Goal: Transaction & Acquisition: Book appointment/travel/reservation

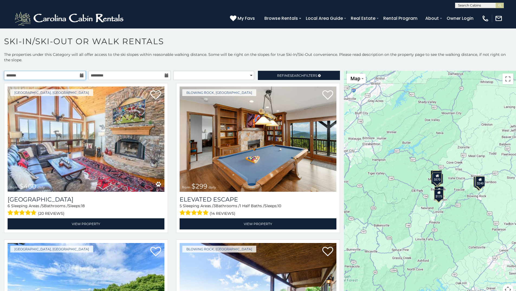
click at [60, 75] on input "text" at bounding box center [45, 75] width 82 height 9
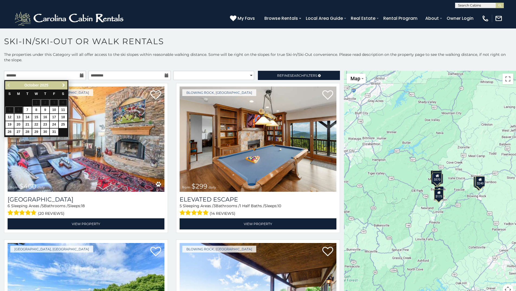
click at [64, 87] on span "Next" at bounding box center [64, 85] width 4 height 4
click at [19, 132] on link "29" at bounding box center [18, 131] width 8 height 7
type input "**********"
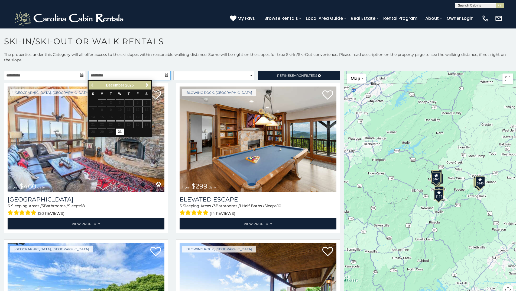
click at [160, 75] on input "text" at bounding box center [130, 75] width 82 height 9
click at [144, 85] on link "Next" at bounding box center [147, 85] width 7 height 7
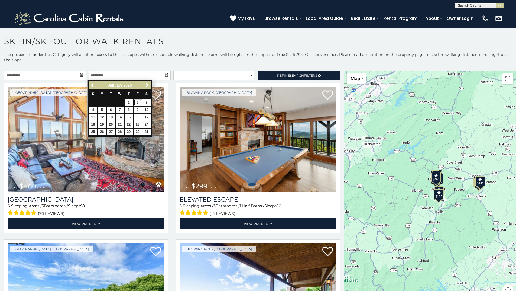
click at [138, 103] on link "2" at bounding box center [138, 102] width 8 height 7
type input "**********"
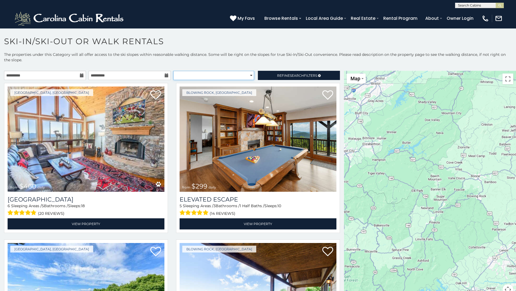
click at [219, 77] on select "**********" at bounding box center [213, 75] width 81 height 9
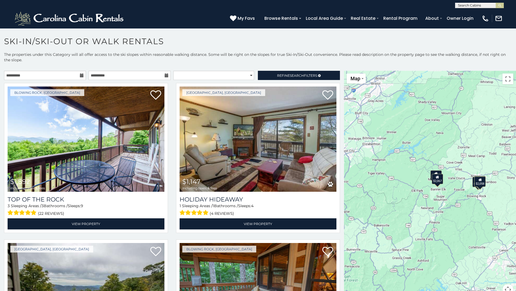
click at [219, 54] on p "The properties under this Category will all offer access to the ski slopes with…" at bounding box center [258, 60] width 516 height 16
click at [314, 77] on link "Refine Search Filters" at bounding box center [299, 75] width 82 height 9
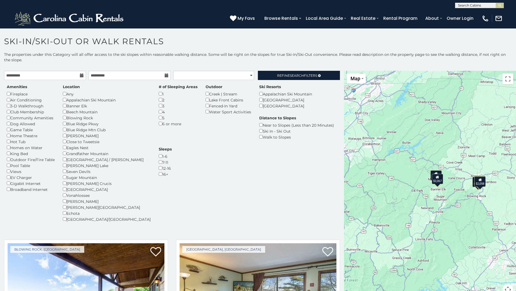
click at [306, 62] on p "The properties under this Category will all offer access to the ski slopes with…" at bounding box center [258, 60] width 516 height 16
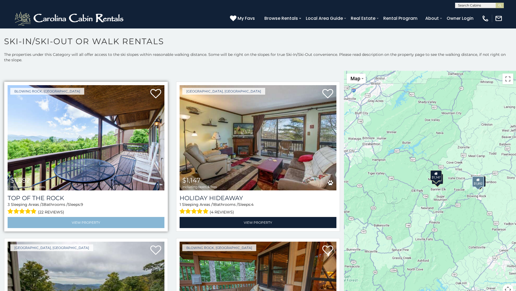
scroll to position [163, 0]
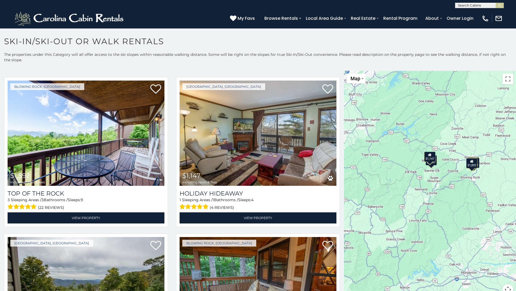
drag, startPoint x: 444, startPoint y: 173, endPoint x: 437, endPoint y: 153, distance: 21.4
click at [437, 153] on div "$1,892 $1,147 $2,067 $1,953 $2,058" at bounding box center [430, 186] width 172 height 231
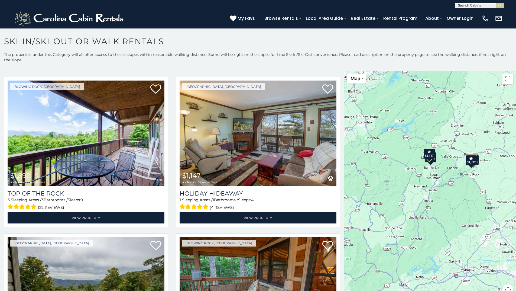
click at [427, 155] on div "$1,147" at bounding box center [429, 153] width 11 height 10
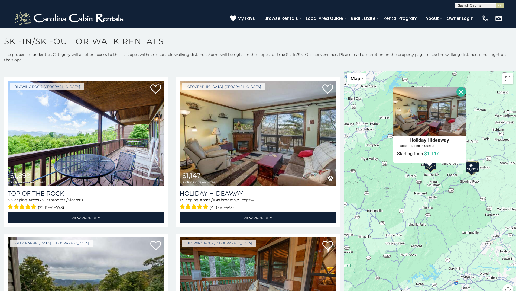
click at [432, 169] on div "$2,067" at bounding box center [430, 164] width 11 height 10
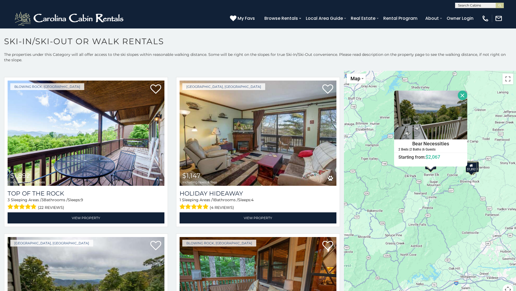
click at [435, 186] on div "$1,892 $1,147 $2,067 $1,953 $2,058 Bear Necessities 2 Beds | 2 Baths | 6 Guests…" at bounding box center [430, 186] width 172 height 231
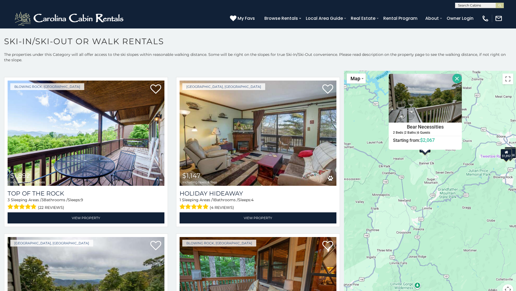
click at [415, 160] on div "$1,892 $1,147 $2,067 $1,953 $2,058 Bear Necessities 2 Beds | 2 Baths | 6 Guests…" at bounding box center [430, 186] width 172 height 231
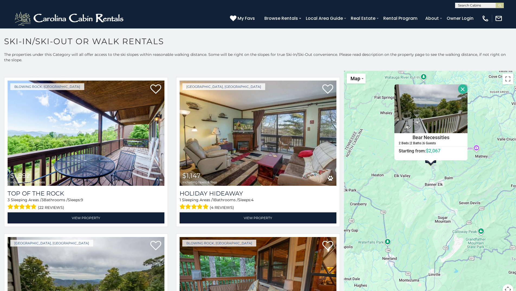
drag, startPoint x: 440, startPoint y: 159, endPoint x: 437, endPoint y: 179, distance: 20.0
click at [437, 179] on div "$1,892 $1,147 $2,067 $1,953 $2,058 Bear Necessities 2 Beds | 2 Baths | 6 Guests…" at bounding box center [430, 186] width 172 height 231
click at [421, 169] on div "$1,892 $1,147 $2,067 $1,953 $2,058 Bear Necessities 2 Beds | 2 Baths | 6 Guests…" at bounding box center [430, 186] width 172 height 231
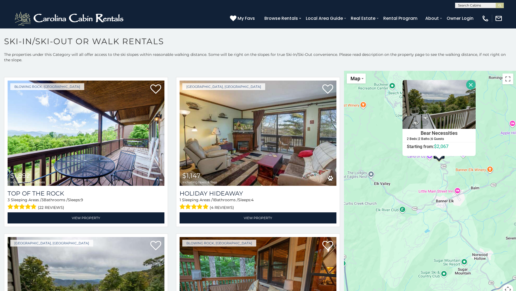
click at [466, 85] on button "Close" at bounding box center [470, 84] width 9 height 9
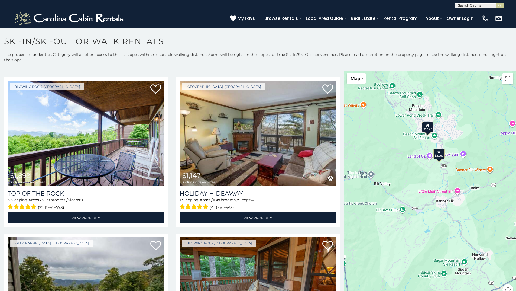
click at [425, 130] on div "$1,147" at bounding box center [427, 127] width 11 height 10
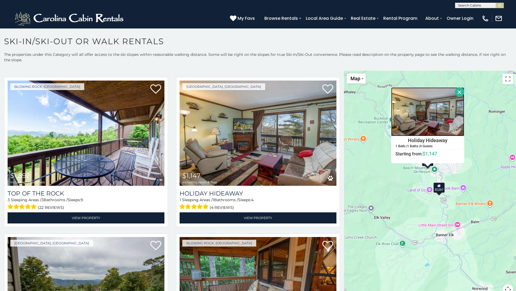
click at [432, 124] on img at bounding box center [427, 111] width 73 height 49
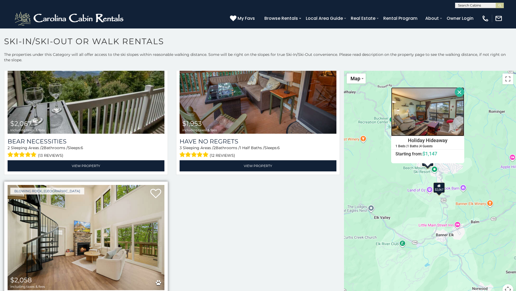
scroll to position [379, 0]
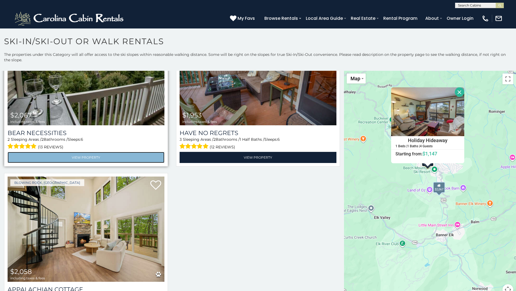
click at [82, 153] on link "View Property" at bounding box center [86, 157] width 157 height 11
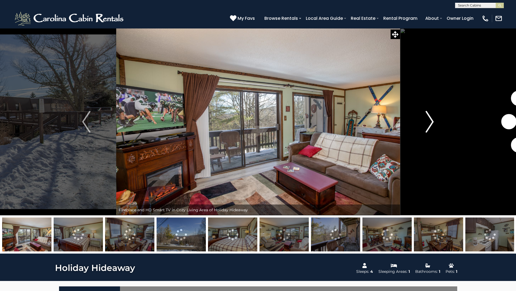
click at [431, 122] on img "Next" at bounding box center [430, 122] width 8 height 22
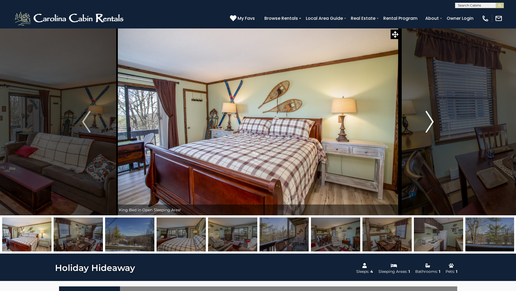
click at [431, 122] on img "Next" at bounding box center [430, 122] width 8 height 22
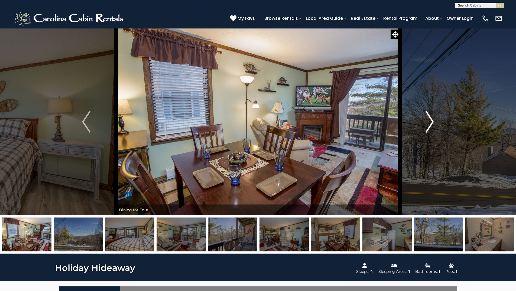
click at [431, 122] on img "Next" at bounding box center [430, 122] width 8 height 22
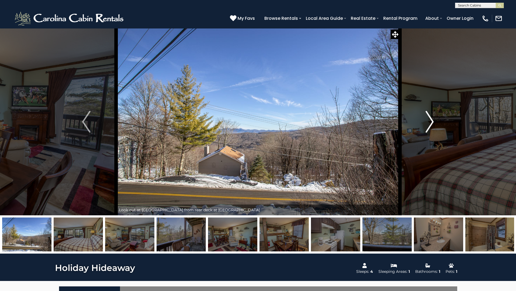
click at [431, 122] on img "Next" at bounding box center [430, 122] width 8 height 22
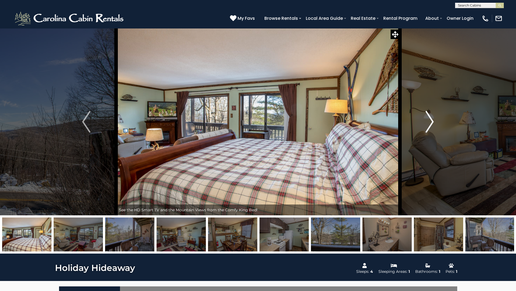
click at [431, 122] on img "Next" at bounding box center [430, 122] width 8 height 22
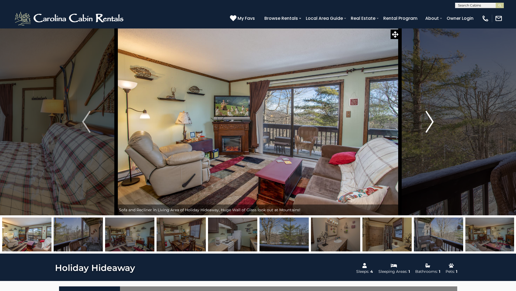
click at [431, 122] on img "Next" at bounding box center [430, 122] width 8 height 22
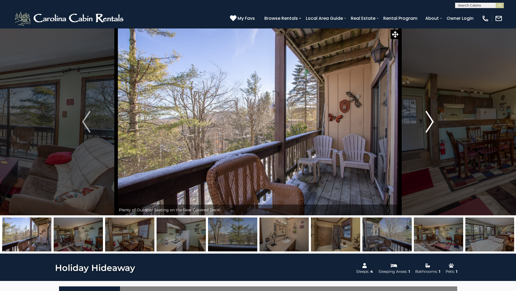
click at [431, 122] on img "Next" at bounding box center [430, 122] width 8 height 22
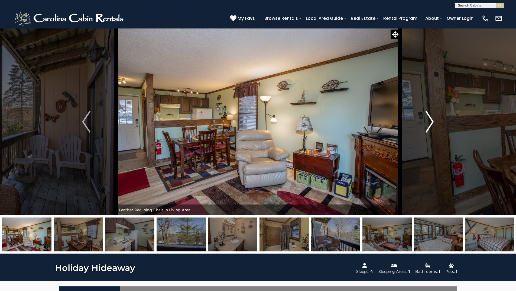
click at [431, 122] on img "Next" at bounding box center [430, 122] width 8 height 22
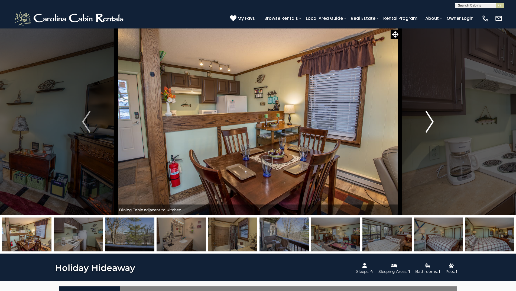
click at [431, 122] on img "Next" at bounding box center [430, 122] width 8 height 22
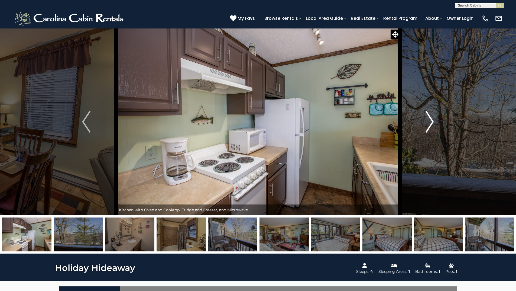
click at [431, 122] on img "Next" at bounding box center [430, 122] width 8 height 22
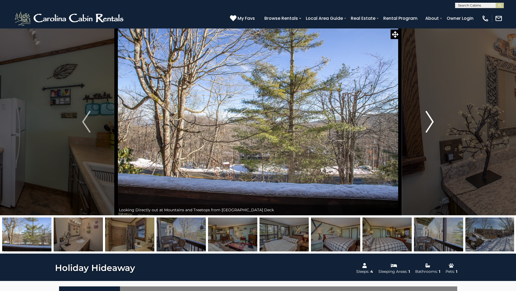
click at [431, 122] on img "Next" at bounding box center [430, 122] width 8 height 22
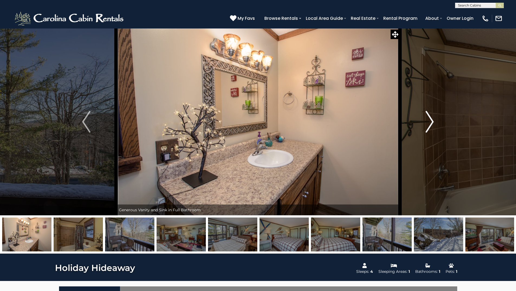
click at [431, 122] on img "Next" at bounding box center [430, 122] width 8 height 22
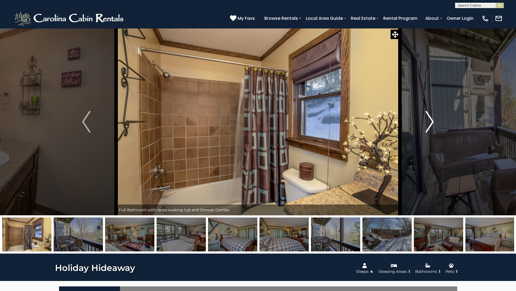
click at [431, 122] on img "Next" at bounding box center [430, 122] width 8 height 22
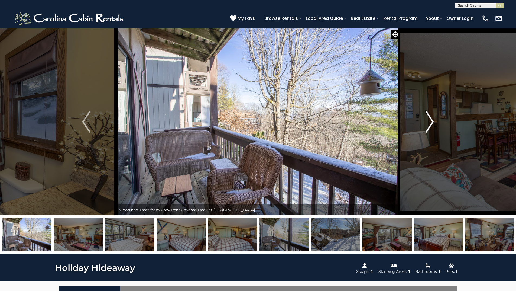
click at [431, 122] on img "Next" at bounding box center [430, 122] width 8 height 22
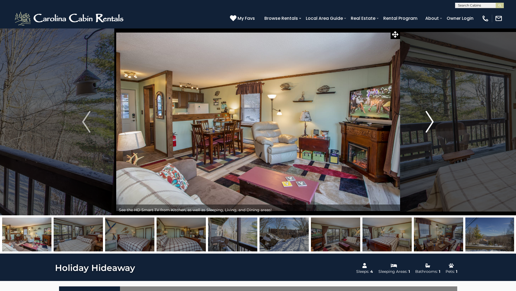
click at [431, 122] on img "Next" at bounding box center [430, 122] width 8 height 22
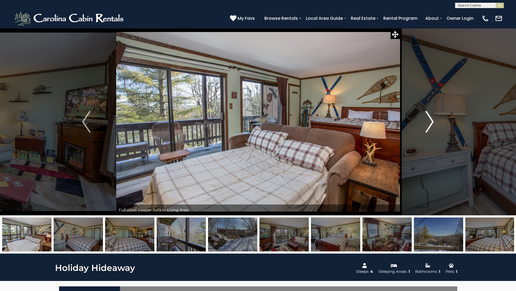
click at [431, 122] on img "Next" at bounding box center [430, 122] width 8 height 22
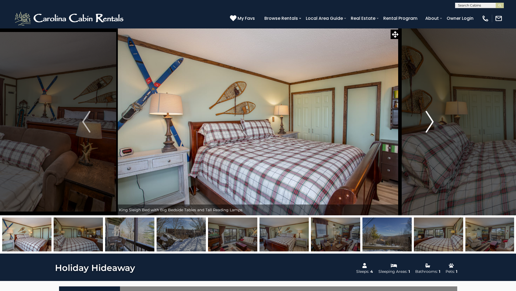
click at [431, 122] on img "Next" at bounding box center [430, 122] width 8 height 22
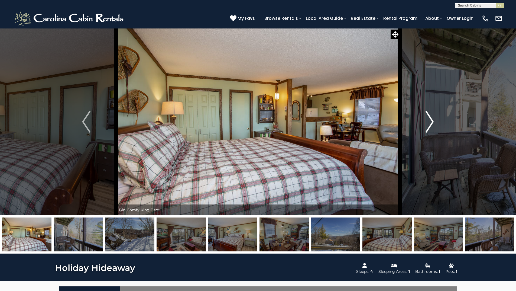
click at [431, 122] on img "Next" at bounding box center [430, 122] width 8 height 22
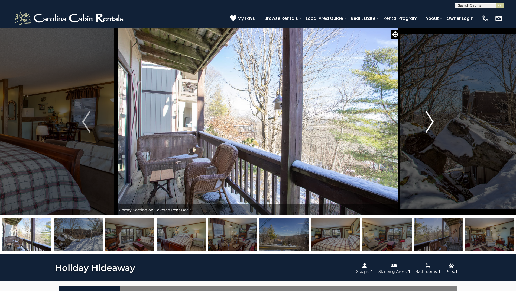
click at [431, 122] on img "Next" at bounding box center [430, 122] width 8 height 22
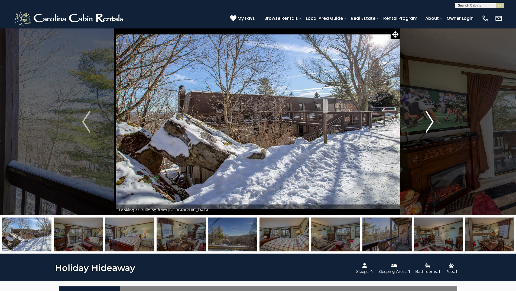
click at [431, 122] on img "Next" at bounding box center [430, 122] width 8 height 22
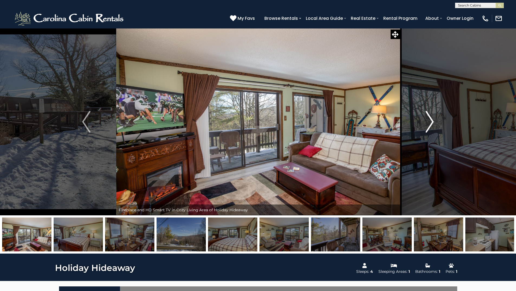
click at [431, 122] on img "Next" at bounding box center [430, 122] width 8 height 22
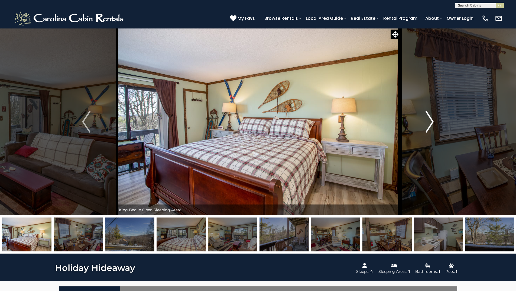
click at [431, 122] on img "Next" at bounding box center [430, 122] width 8 height 22
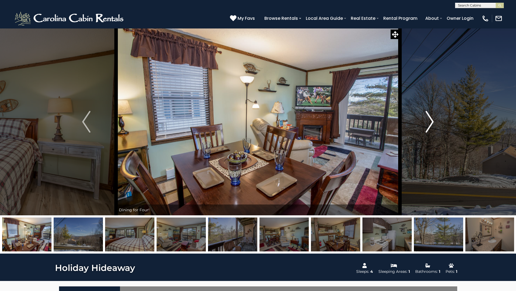
click at [431, 122] on img "Next" at bounding box center [430, 122] width 8 height 22
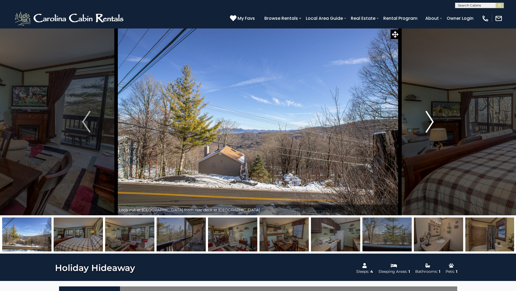
click at [431, 122] on img "Next" at bounding box center [430, 122] width 8 height 22
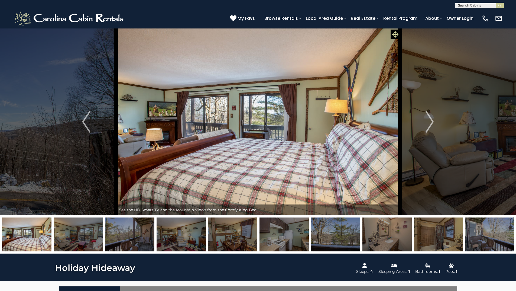
click at [392, 32] on icon at bounding box center [395, 34] width 7 height 7
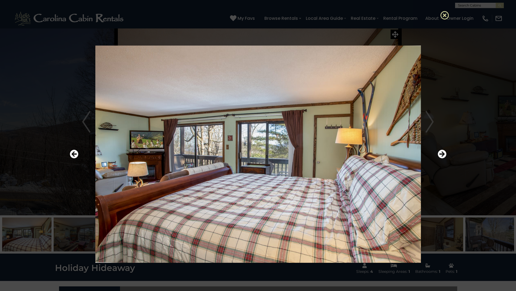
click at [444, 18] on icon at bounding box center [445, 15] width 9 height 9
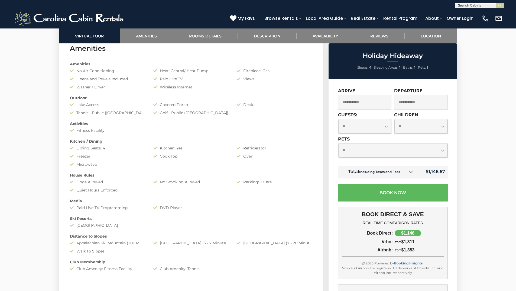
scroll to position [406, 0]
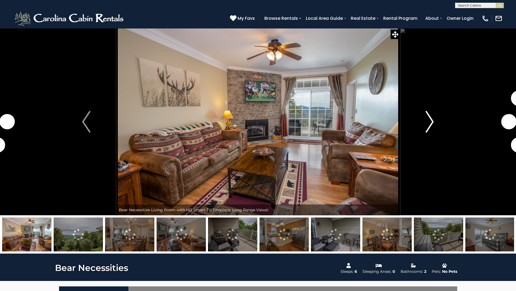
click at [426, 122] on img "Next" at bounding box center [430, 122] width 8 height 22
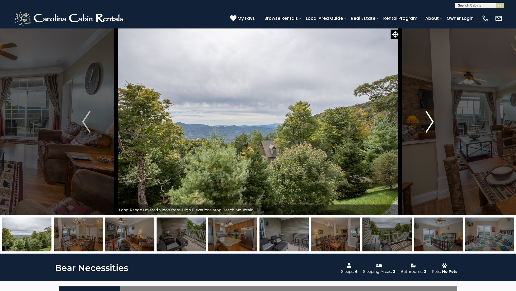
click at [426, 122] on img "Next" at bounding box center [430, 122] width 8 height 22
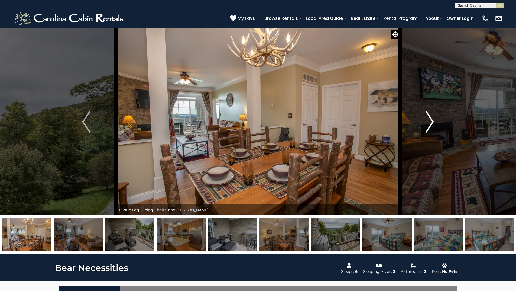
click at [426, 122] on img "Next" at bounding box center [430, 122] width 8 height 22
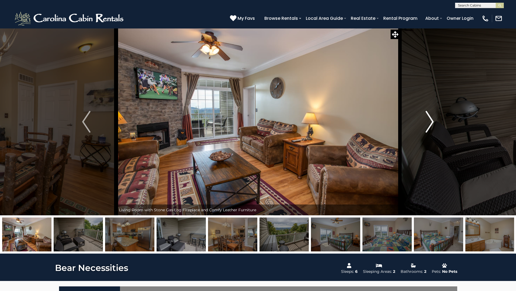
click at [426, 122] on img "Next" at bounding box center [430, 122] width 8 height 22
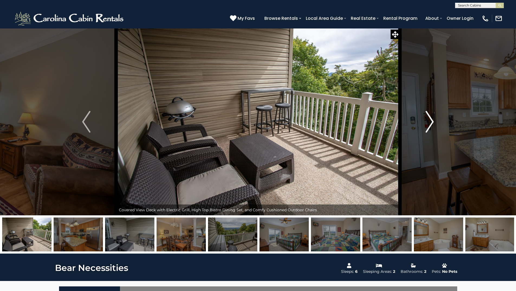
click at [426, 122] on img "Next" at bounding box center [430, 122] width 8 height 22
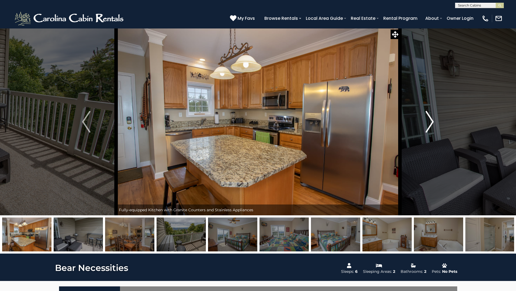
click at [426, 122] on img "Next" at bounding box center [430, 122] width 8 height 22
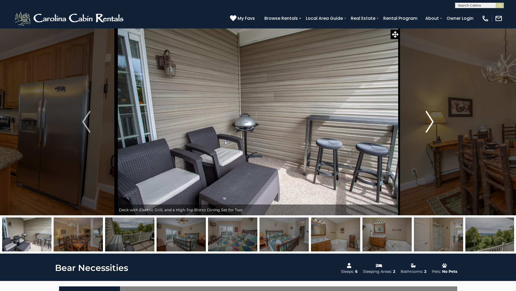
click at [426, 122] on img "Next" at bounding box center [430, 122] width 8 height 22
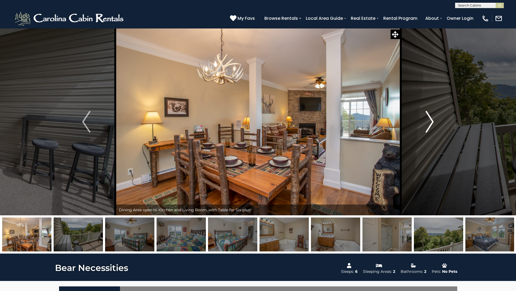
click at [426, 122] on img "Next" at bounding box center [430, 122] width 8 height 22
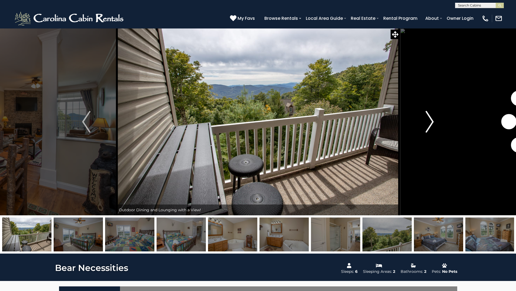
click at [426, 122] on img "Next" at bounding box center [430, 122] width 8 height 22
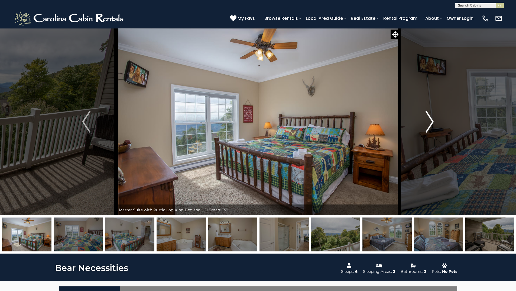
click at [426, 122] on img "Next" at bounding box center [430, 122] width 8 height 22
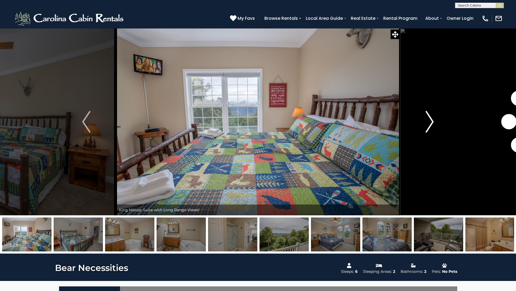
click at [426, 122] on img "Next" at bounding box center [430, 122] width 8 height 22
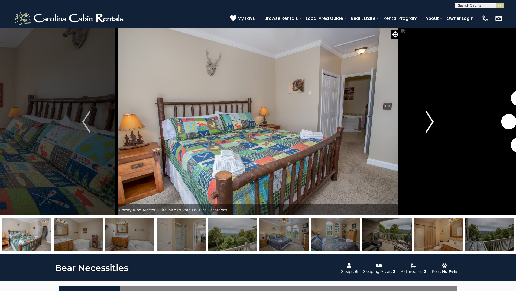
click at [426, 122] on img "Next" at bounding box center [430, 122] width 8 height 22
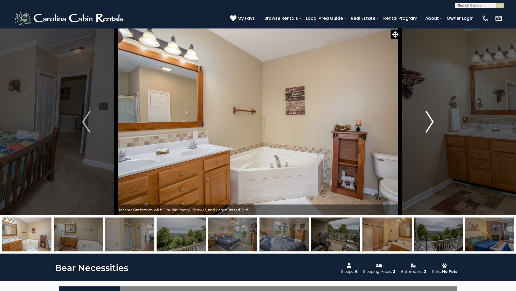
click at [426, 122] on img "Next" at bounding box center [430, 122] width 8 height 22
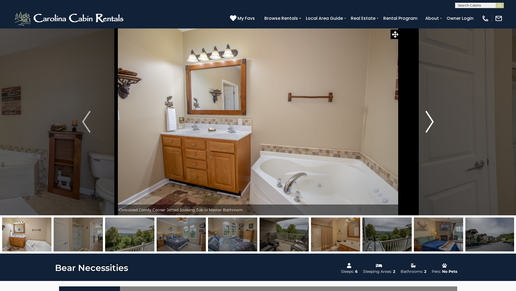
click at [426, 122] on img "Next" at bounding box center [430, 122] width 8 height 22
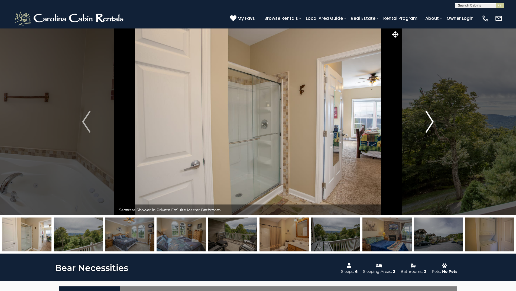
click at [426, 122] on img "Next" at bounding box center [430, 122] width 8 height 22
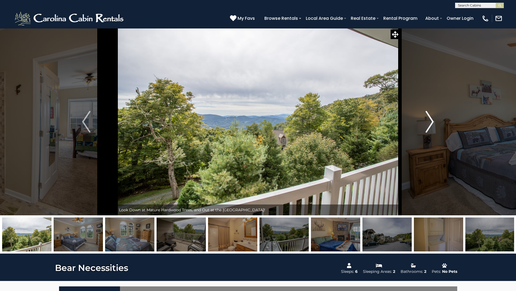
click at [426, 122] on img "Next" at bounding box center [430, 122] width 8 height 22
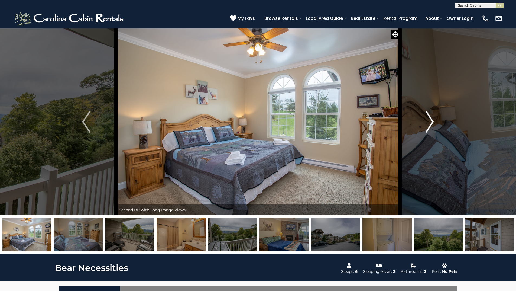
click at [426, 122] on img "Next" at bounding box center [430, 122] width 8 height 22
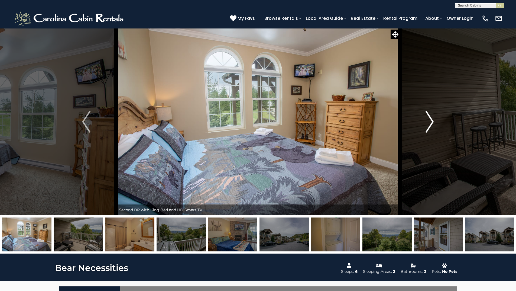
click at [426, 122] on img "Next" at bounding box center [430, 122] width 8 height 22
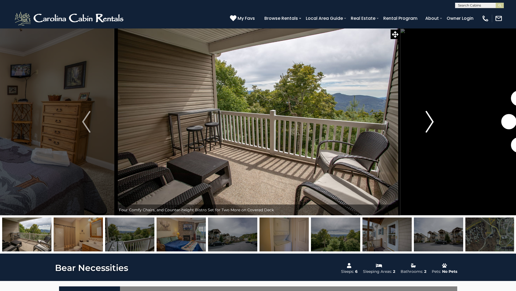
click at [426, 122] on img "Next" at bounding box center [430, 122] width 8 height 22
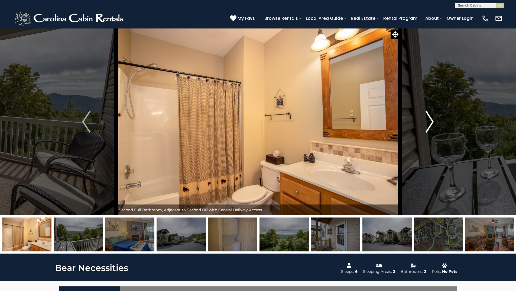
click at [426, 122] on img "Next" at bounding box center [430, 122] width 8 height 22
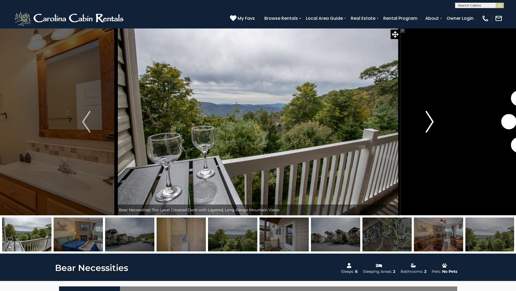
click at [426, 122] on img "Next" at bounding box center [430, 122] width 8 height 22
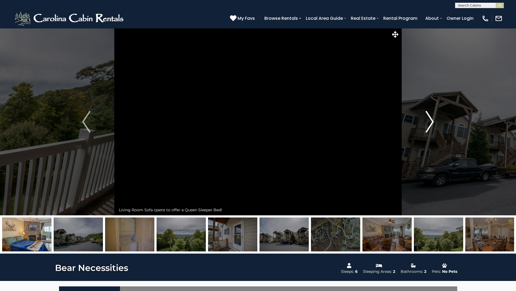
click at [426, 122] on img "Next" at bounding box center [430, 122] width 8 height 22
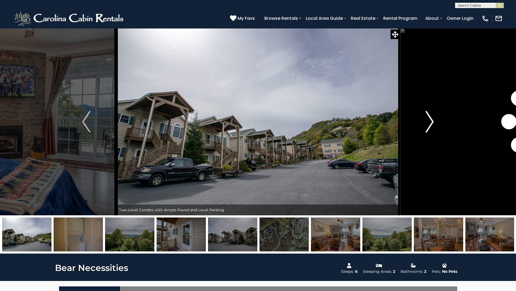
click at [426, 122] on img "Next" at bounding box center [430, 122] width 8 height 22
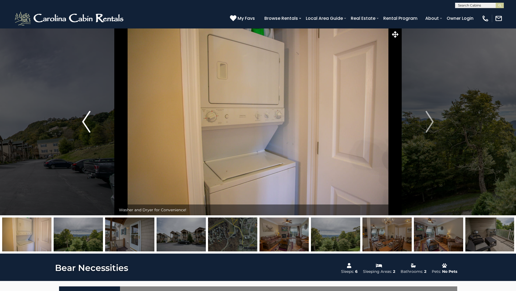
click at [86, 126] on img "Previous" at bounding box center [86, 122] width 8 height 22
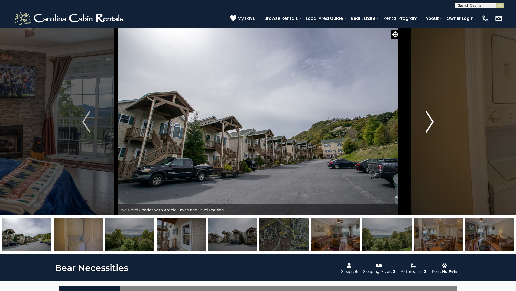
click at [427, 123] on img "Next" at bounding box center [430, 122] width 8 height 22
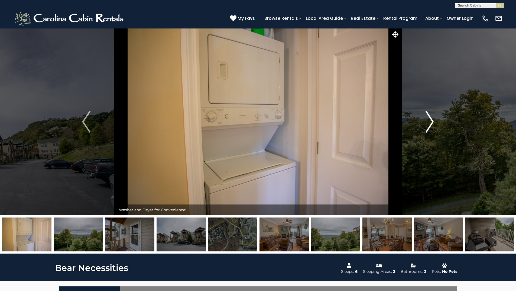
click at [427, 123] on img "Next" at bounding box center [430, 122] width 8 height 22
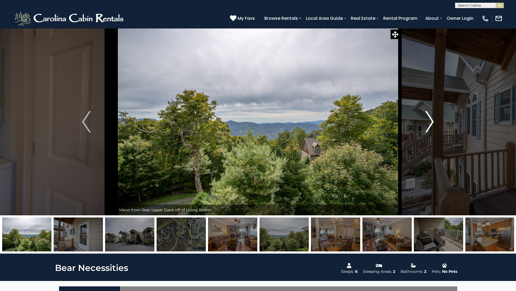
click at [427, 123] on img "Next" at bounding box center [430, 122] width 8 height 22
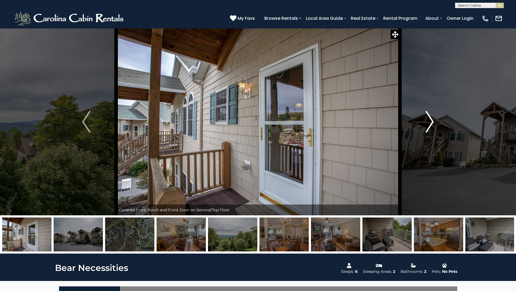
click at [427, 123] on img "Next" at bounding box center [430, 122] width 8 height 22
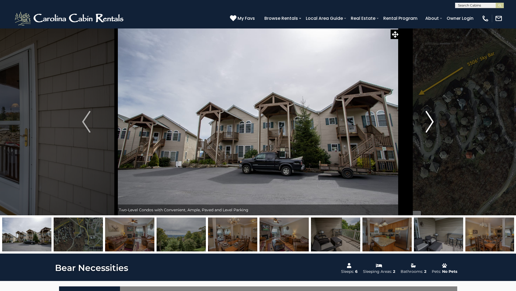
click at [427, 123] on img "Next" at bounding box center [430, 122] width 8 height 22
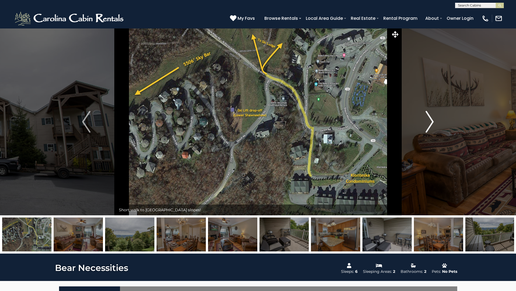
click at [432, 119] on img "Next" at bounding box center [430, 122] width 8 height 22
